Goal: Information Seeking & Learning: Learn about a topic

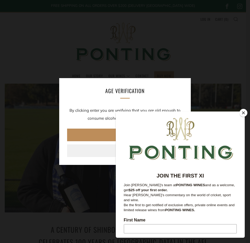
click at [90, 134] on link "Enter" at bounding box center [125, 135] width 116 height 13
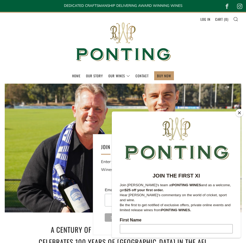
click at [238, 114] on button "Close" at bounding box center [239, 113] width 8 height 8
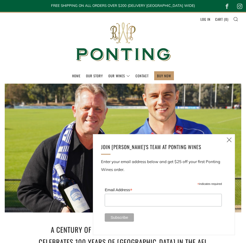
click at [229, 140] on icon at bounding box center [229, 140] width 6 height 7
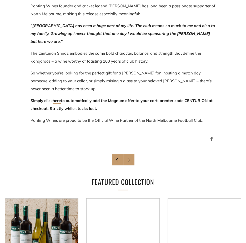
scroll to position [368, 0]
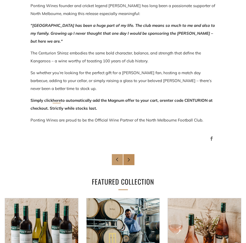
click at [129, 158] on icon at bounding box center [129, 160] width 4 height 4
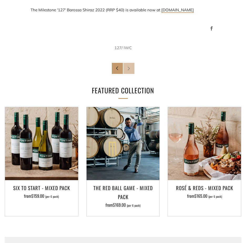
scroll to position [710, 0]
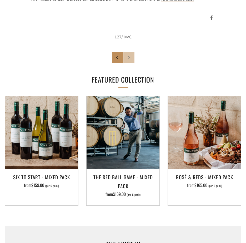
click at [118, 55] on icon at bounding box center [117, 57] width 4 height 4
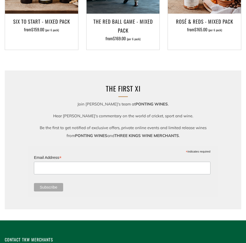
scroll to position [684, 0]
